Goal: Navigation & Orientation: Find specific page/section

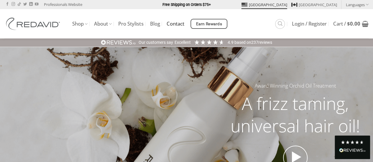
click at [177, 23] on link "Contact" at bounding box center [175, 24] width 18 height 11
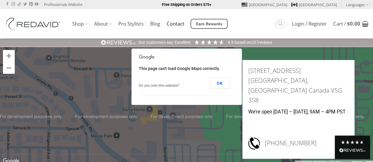
click at [219, 82] on button "OK" at bounding box center [219, 83] width 21 height 11
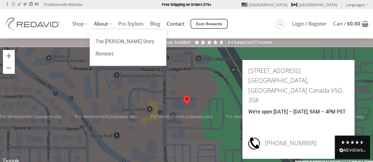
click at [101, 23] on link "About" at bounding box center [103, 23] width 18 height 11
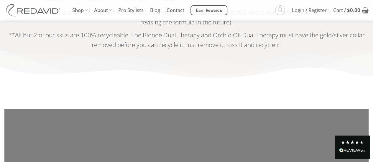
scroll to position [1213, 0]
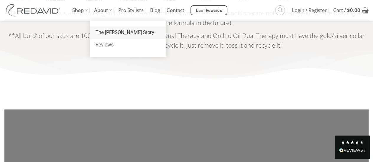
click at [117, 35] on link "The [PERSON_NAME] Story" at bounding box center [128, 33] width 77 height 12
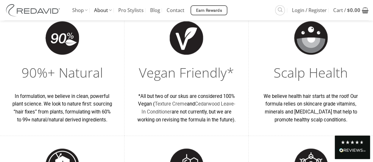
scroll to position [286, 0]
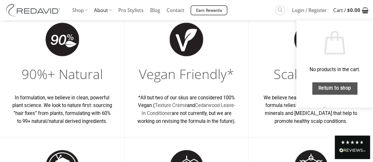
click at [344, 17] on span "Cart / $ 0.00" at bounding box center [346, 10] width 27 height 15
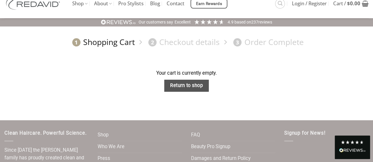
scroll to position [21, 0]
